Goal: Find specific page/section: Find specific page/section

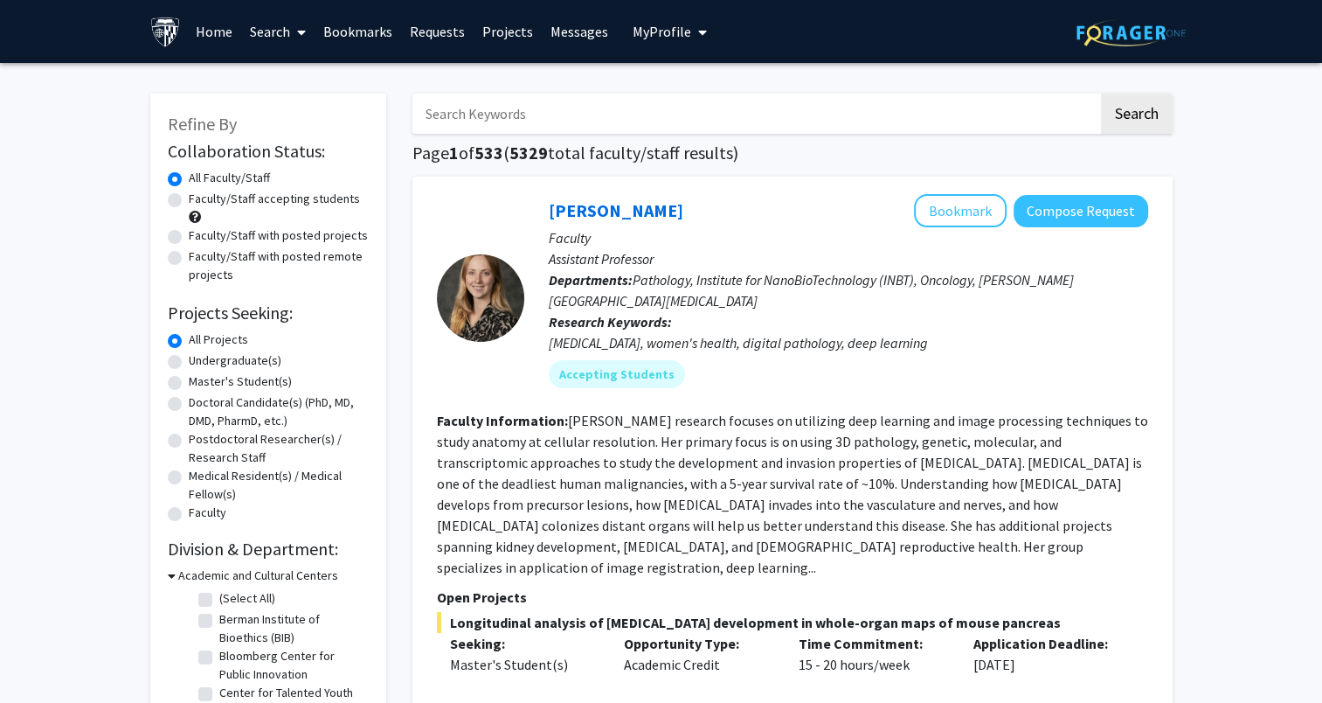
click at [550, 104] on input "Search Keywords" at bounding box center [756, 114] width 686 height 40
type input "[PERSON_NAME]"
click at [1101, 94] on button "Search" at bounding box center [1137, 114] width 72 height 40
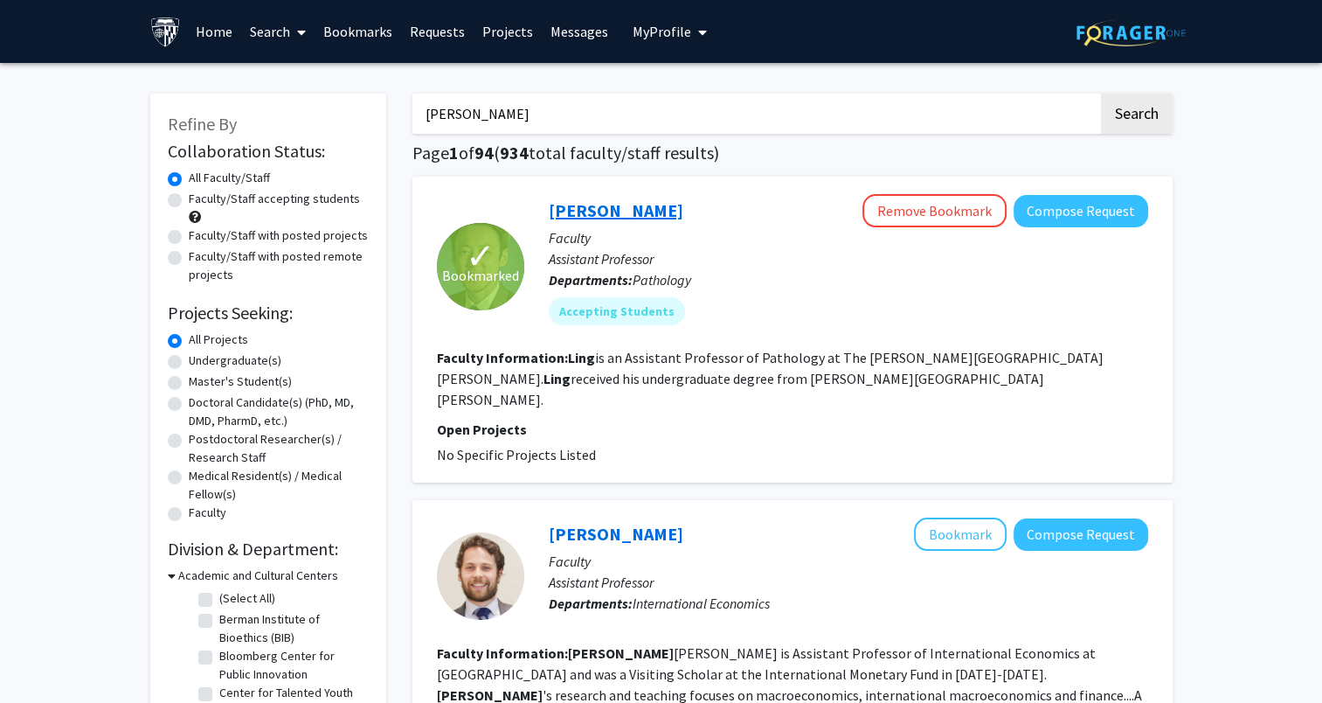
click at [596, 217] on link "[PERSON_NAME]" at bounding box center [616, 210] width 135 height 22
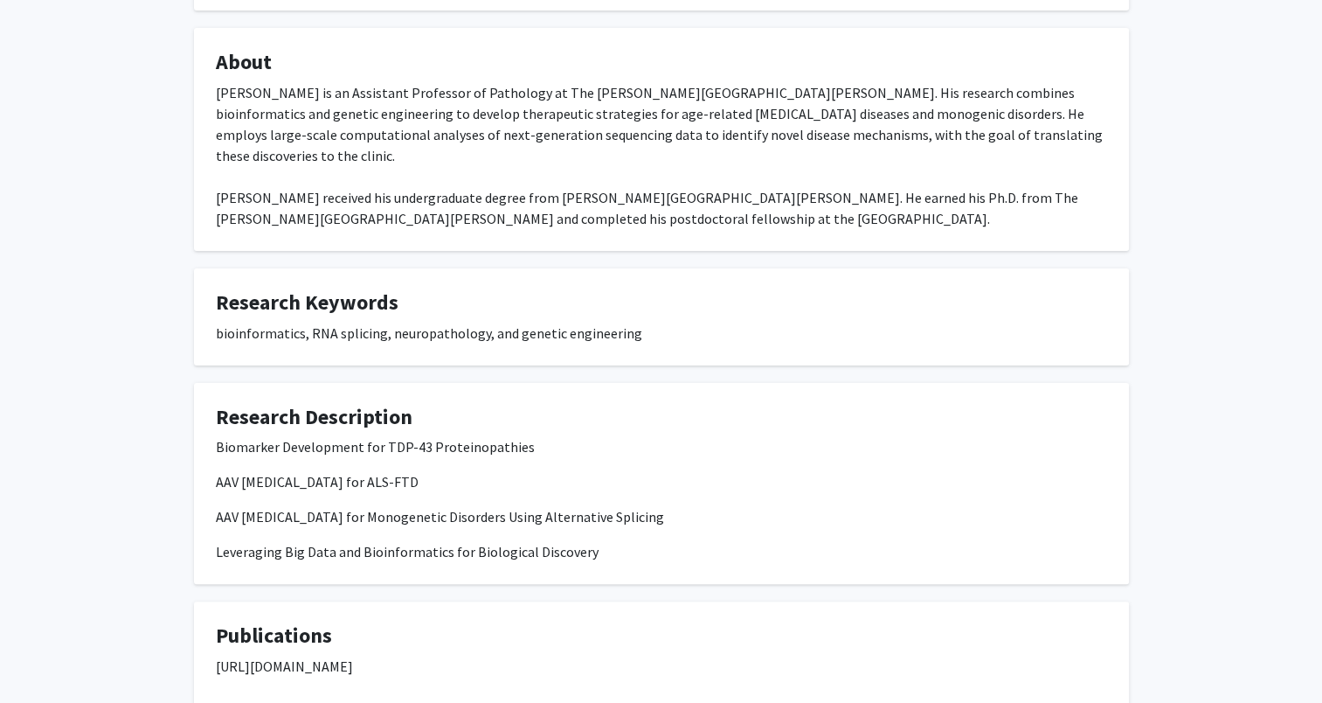
scroll to position [309, 0]
